Goal: Information Seeking & Learning: Find specific fact

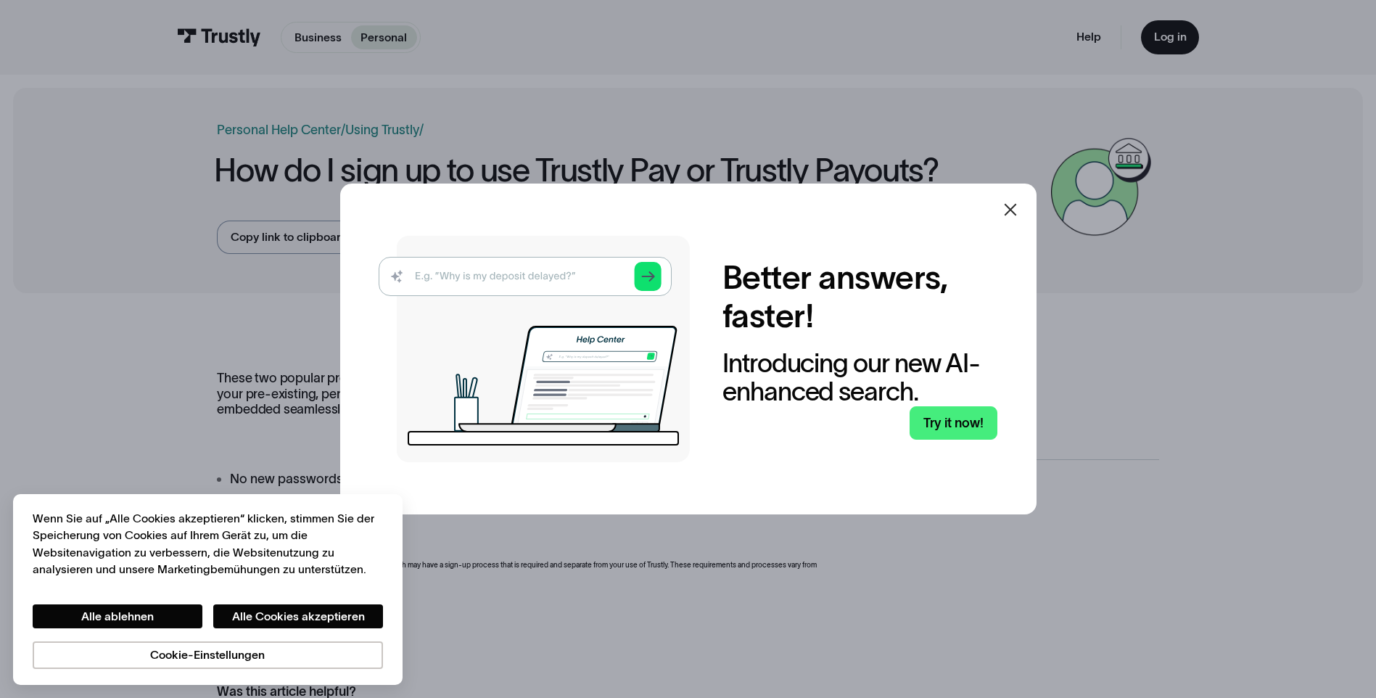
click at [1037, 205] on div "Better answers, faster! Introducing our new AI-enhanced search. Try it now!" at bounding box center [688, 349] width 696 height 330
click at [1036, 202] on div "Better answers, faster! Introducing our new AI-enhanced search. Try it now!" at bounding box center [688, 349] width 696 height 330
click at [1028, 201] on div at bounding box center [1010, 209] width 35 height 35
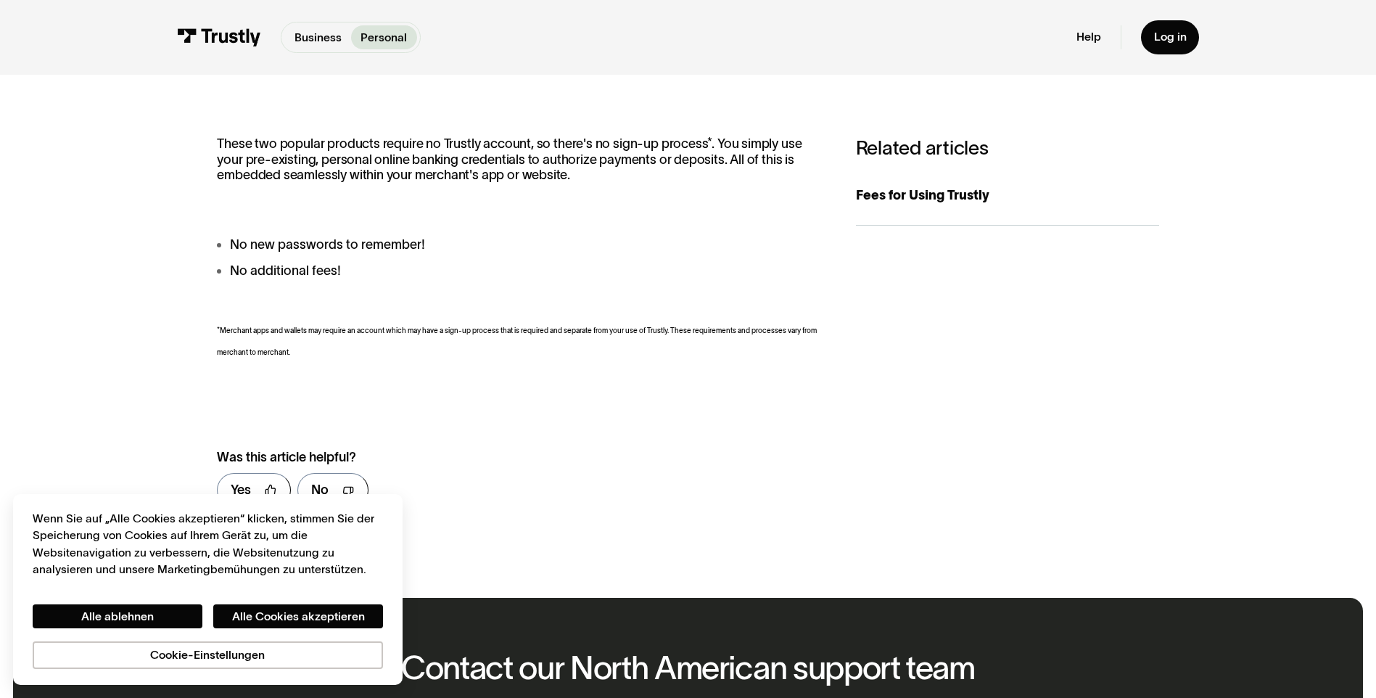
scroll to position [218, 0]
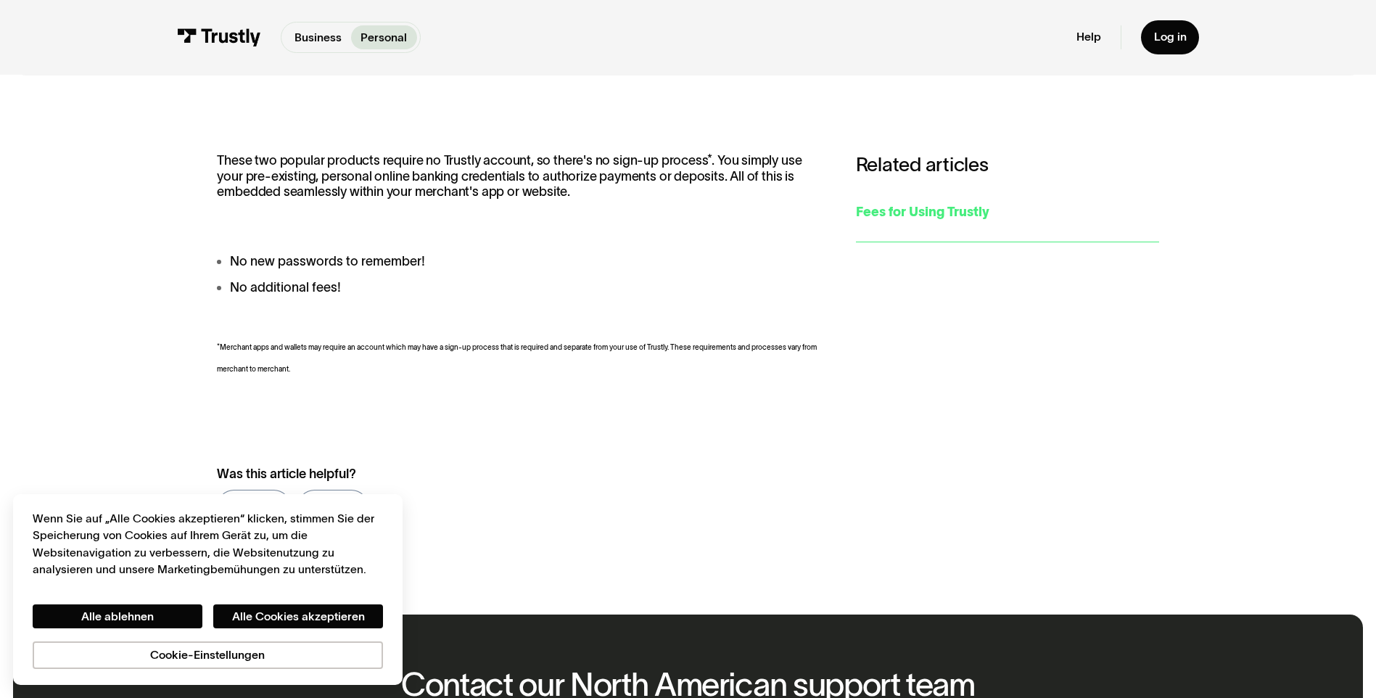
click at [941, 227] on link "Fees for Using Trustly" at bounding box center [1007, 212] width 303 height 59
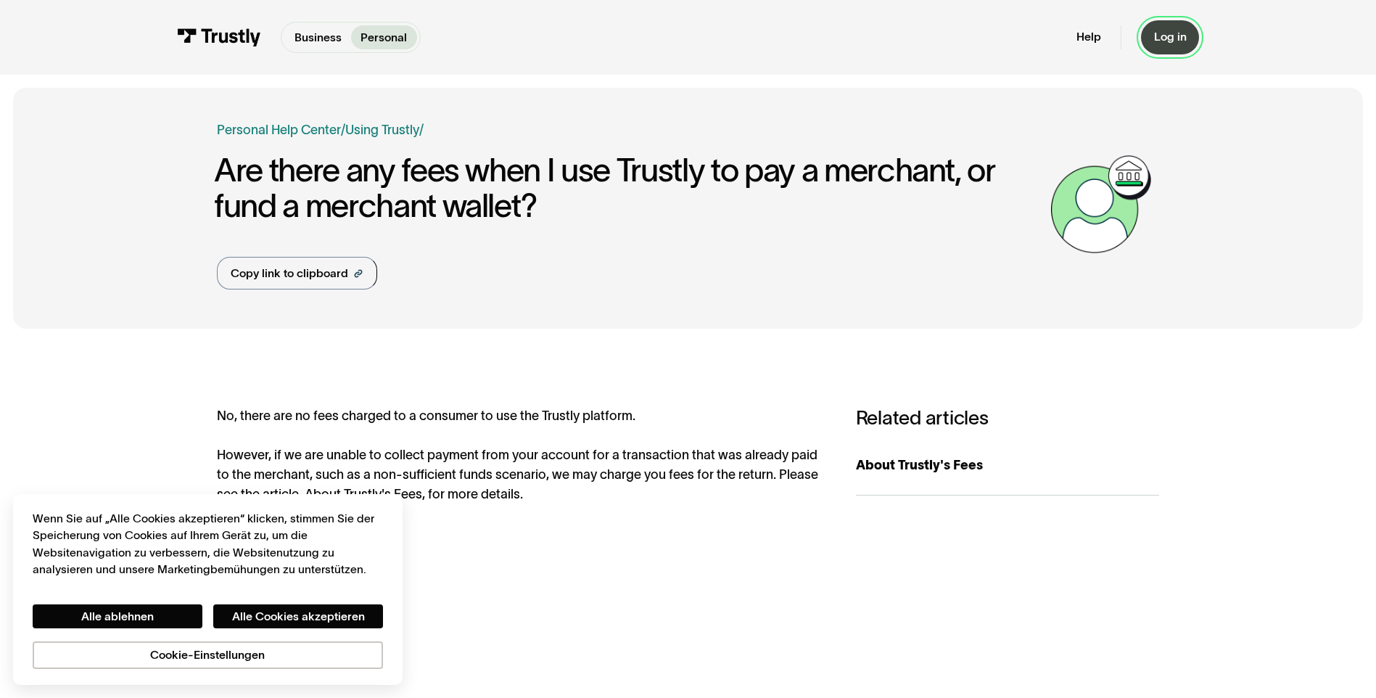
click at [1158, 36] on div "Log in" at bounding box center [1170, 37] width 33 height 15
click at [389, 293] on div "Business Help Center Personal Help Center / Personal Business Using Trustly / A…" at bounding box center [688, 208] width 942 height 241
